Goal: Information Seeking & Learning: Learn about a topic

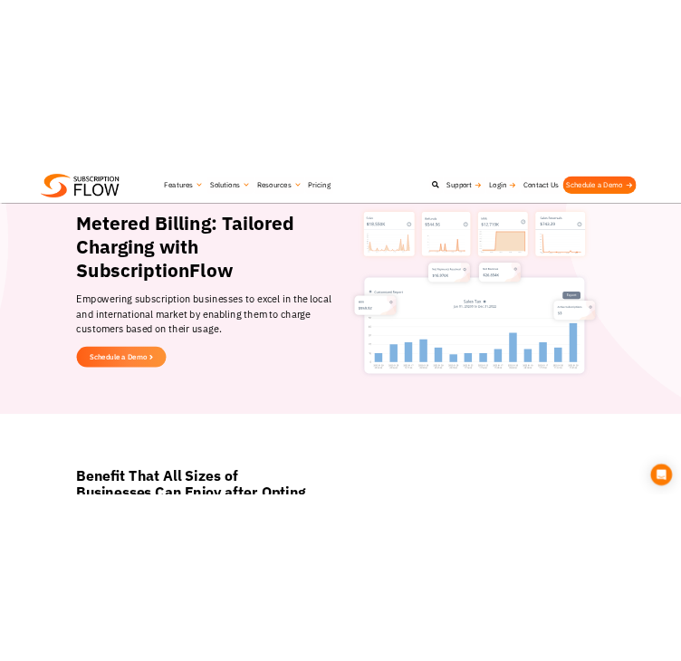
scroll to position [181, 0]
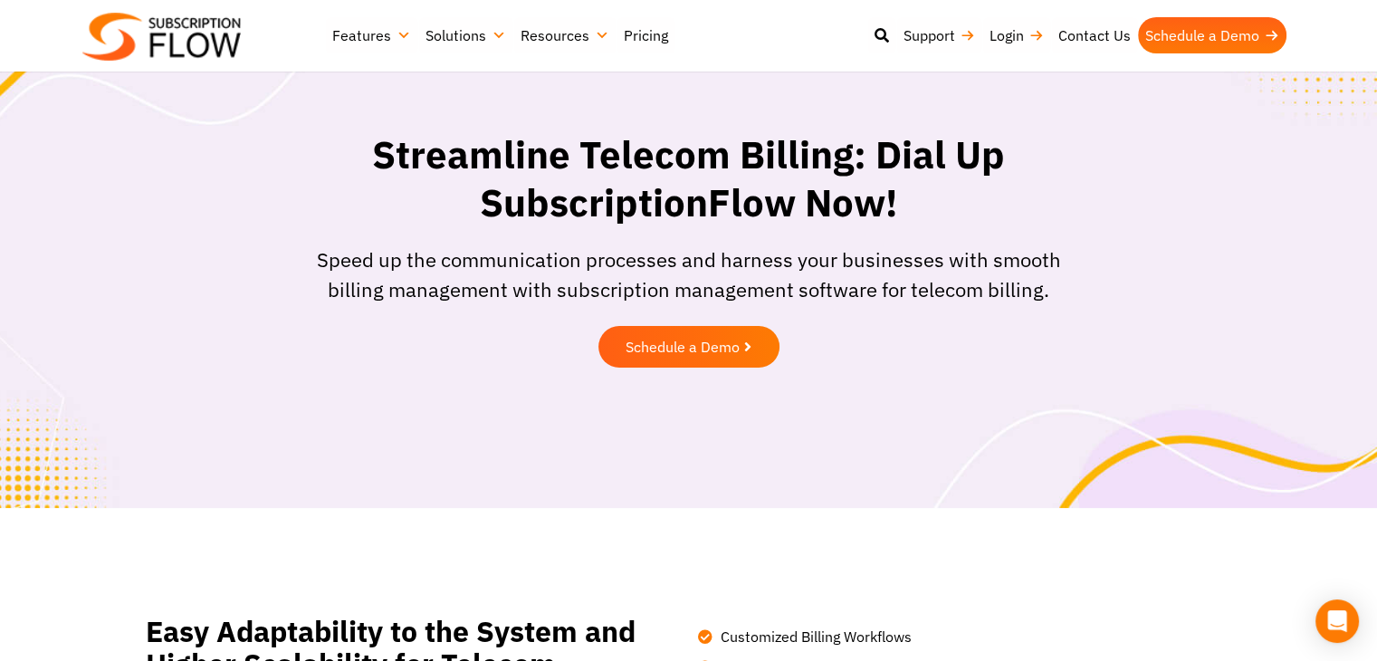
scroll to position [696, 0]
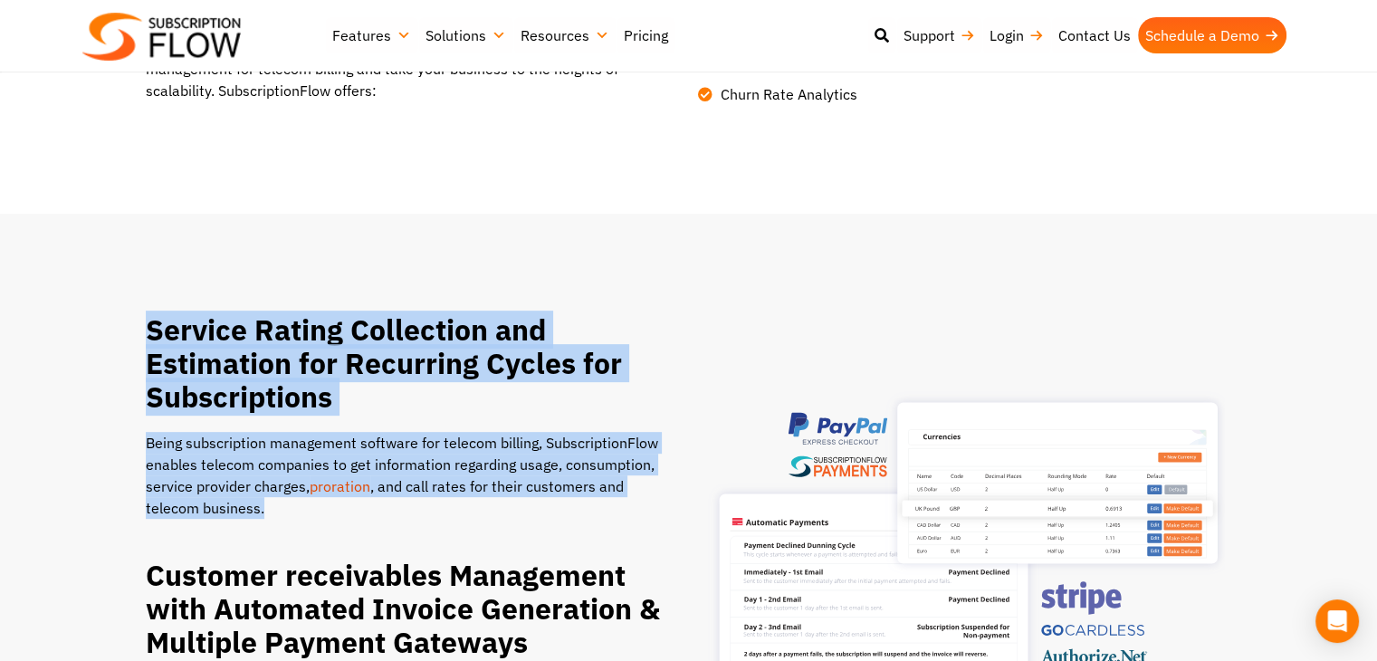
drag, startPoint x: 122, startPoint y: 311, endPoint x: 301, endPoint y: 512, distance: 268.8
click at [301, 512] on div "Service Rating Collection and Estimation for Recurring Cycles for Subscriptions…" at bounding box center [688, 545] width 1377 height 482
copy div "Service Rating Collection and Estimation for Recurring Cycles for Subscriptions…"
click at [368, 327] on h2 "Service Rating Collection and Estimation for Recurring Cycles for Subscriptions" at bounding box center [406, 363] width 521 height 100
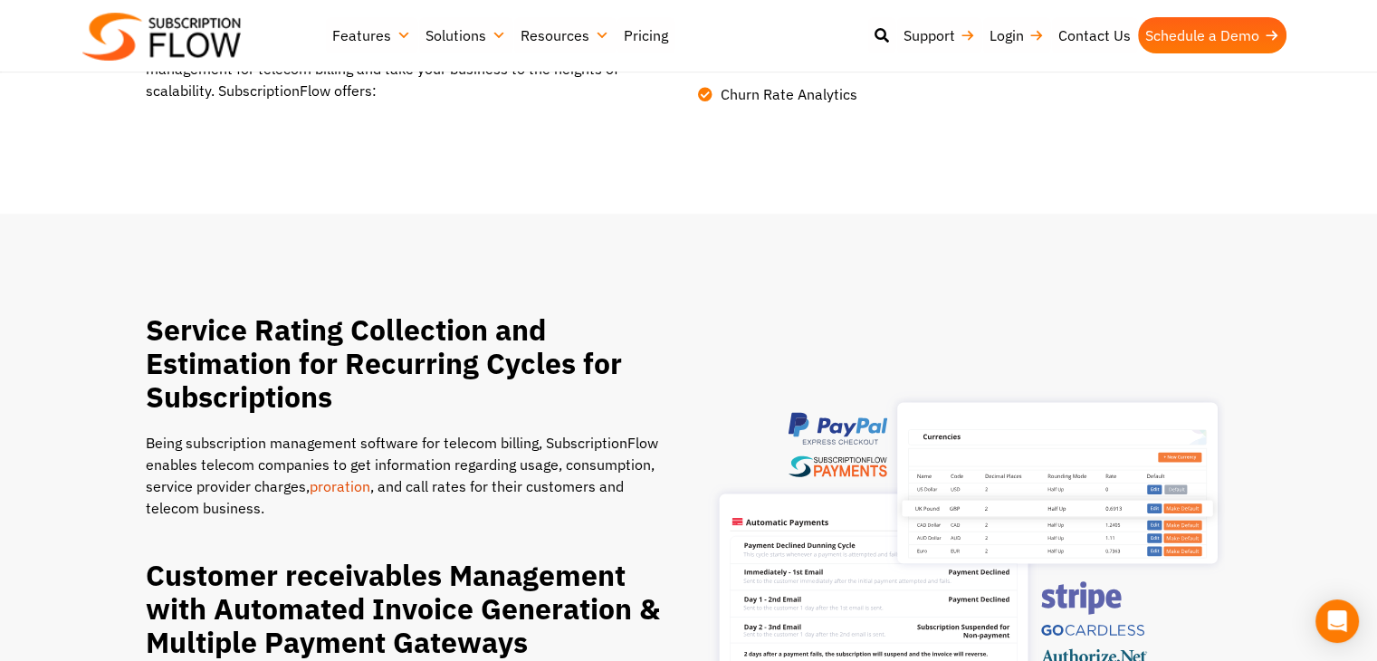
click at [350, 486] on link "proration" at bounding box center [340, 486] width 61 height 18
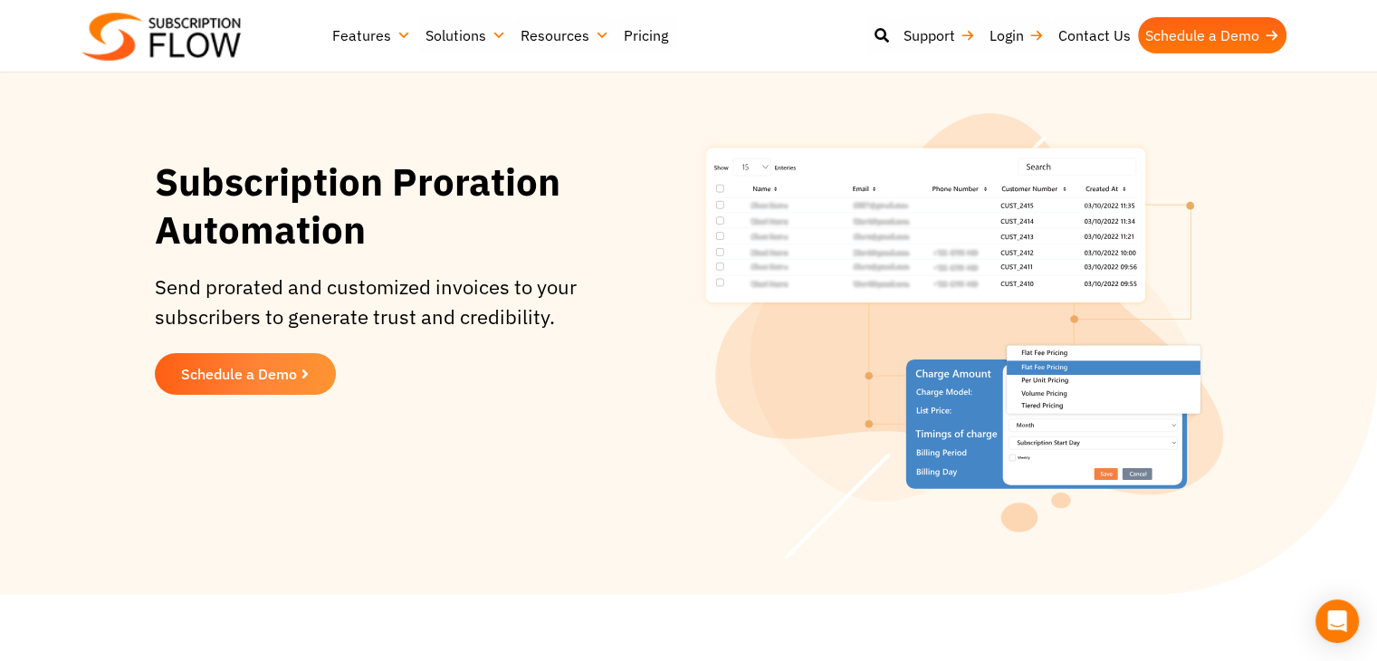
scroll to position [974, 0]
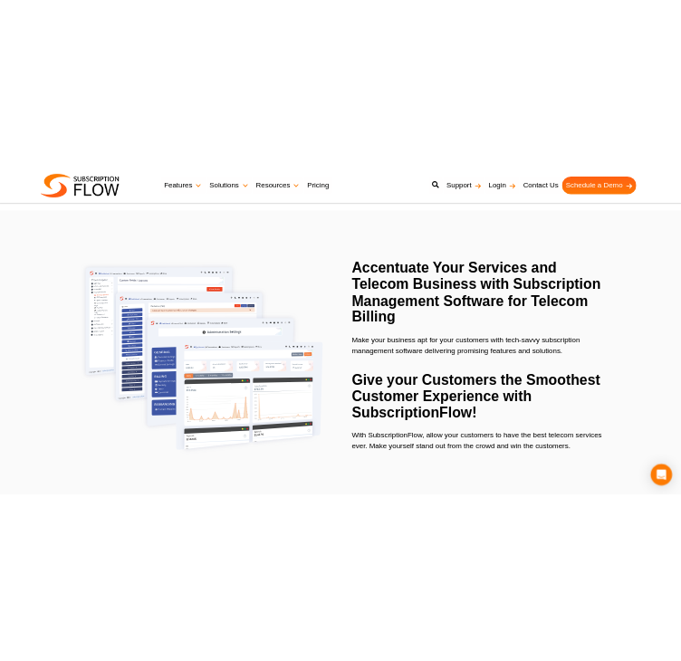
scroll to position [696, 0]
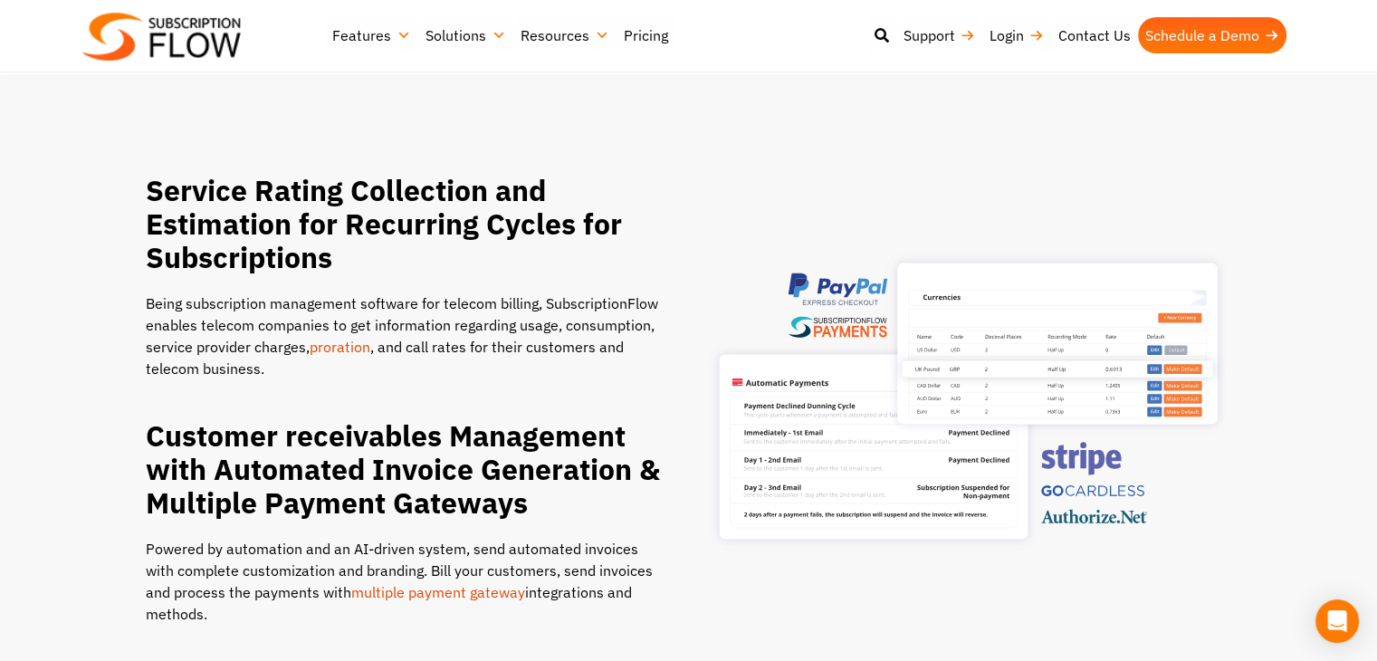
scroll to position [902, 0]
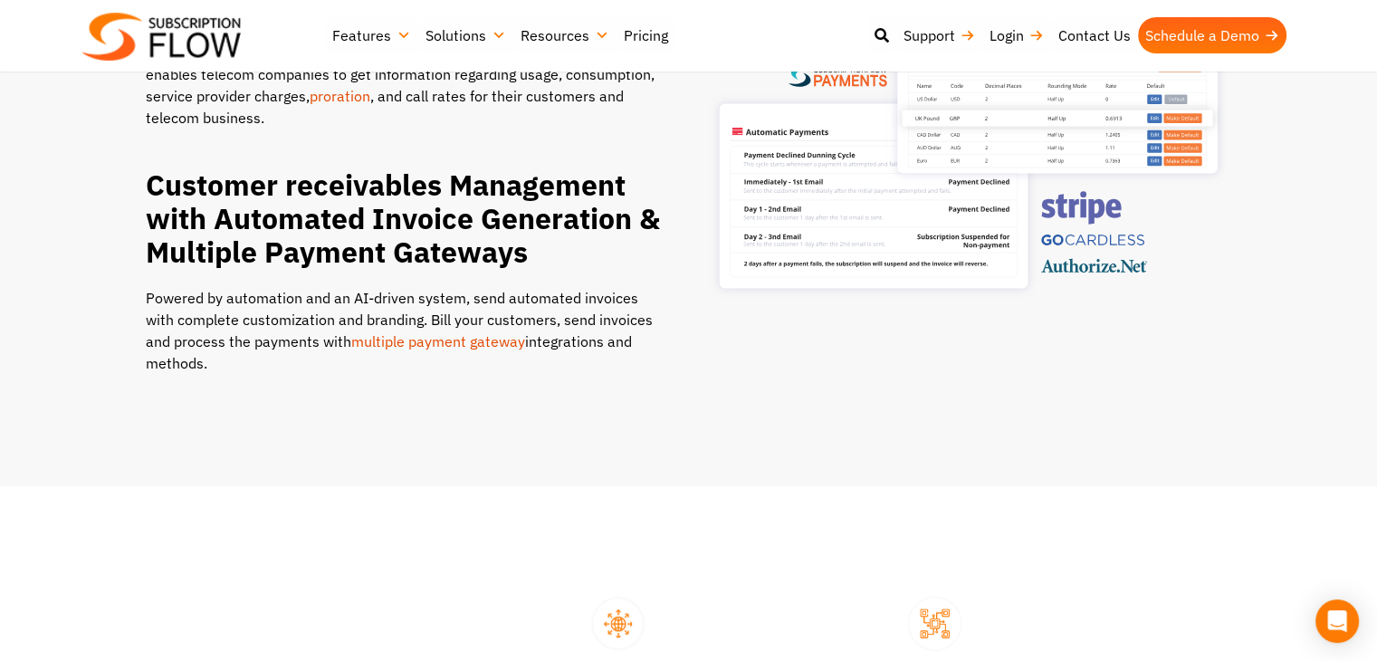
scroll to position [696, 0]
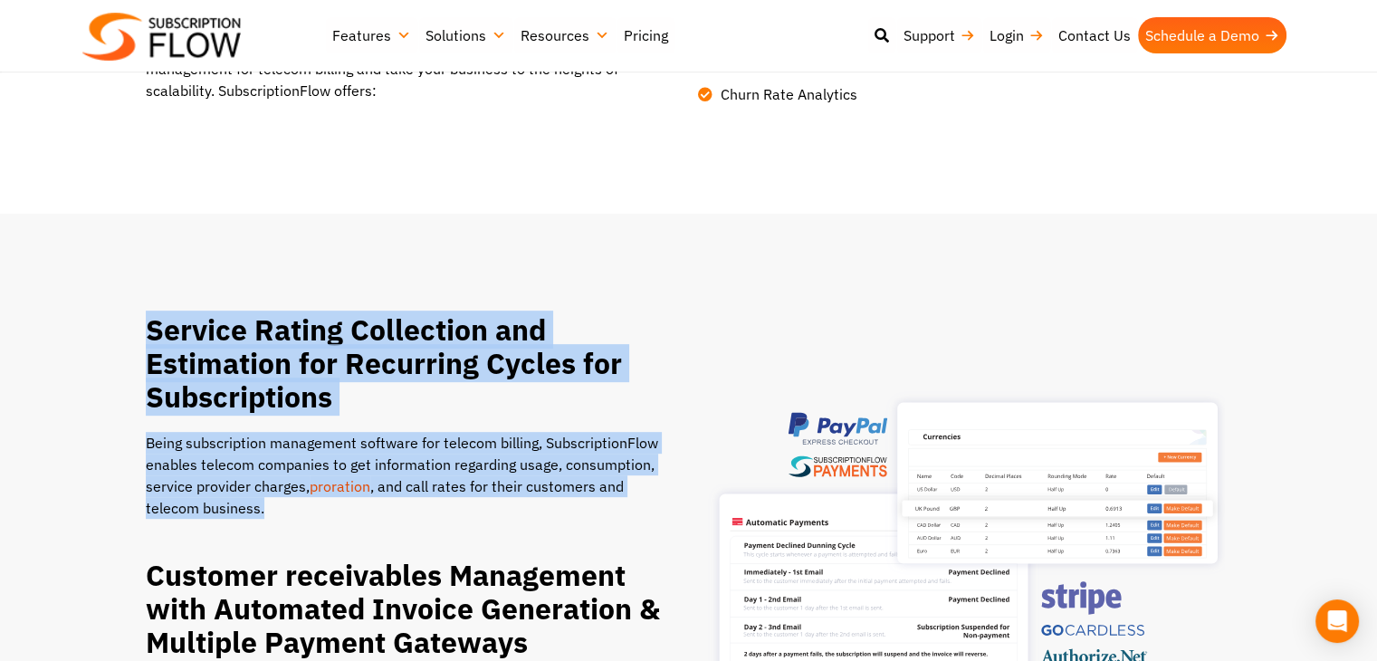
drag, startPoint x: 123, startPoint y: 314, endPoint x: 289, endPoint y: 503, distance: 250.9
click at [289, 503] on section "Service Rating Collection and Estimation for Recurring Cycles for Subscriptions…" at bounding box center [688, 545] width 1359 height 464
copy div "Service Rating Collection and Estimation for Recurring Cycles for Subscriptions…"
